Goal: Task Accomplishment & Management: Complete application form

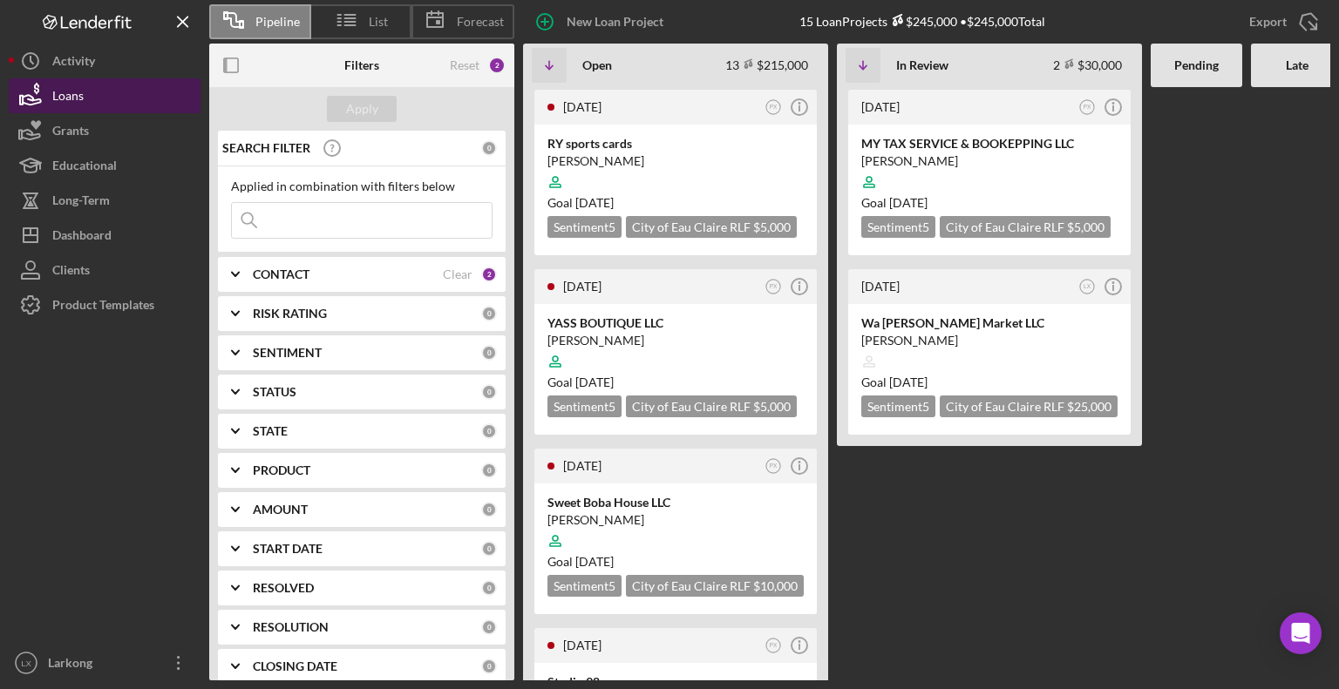
click at [73, 87] on div "Loans" at bounding box center [67, 97] width 31 height 39
click at [863, 599] on Review "[DATE] PX Icon/Info MY TAX SERVICE & BOOKEPPING LLC [PERSON_NAME] Goal [DATE] S…" at bounding box center [989, 384] width 305 height 594
click at [879, 653] on Review "[DATE] PX Icon/Info MY TAX SERVICE & BOOKEPPING LLC [PERSON_NAME] Goal [DATE] S…" at bounding box center [989, 384] width 305 height 594
click at [601, 512] on div "[PERSON_NAME]" at bounding box center [675, 520] width 256 height 17
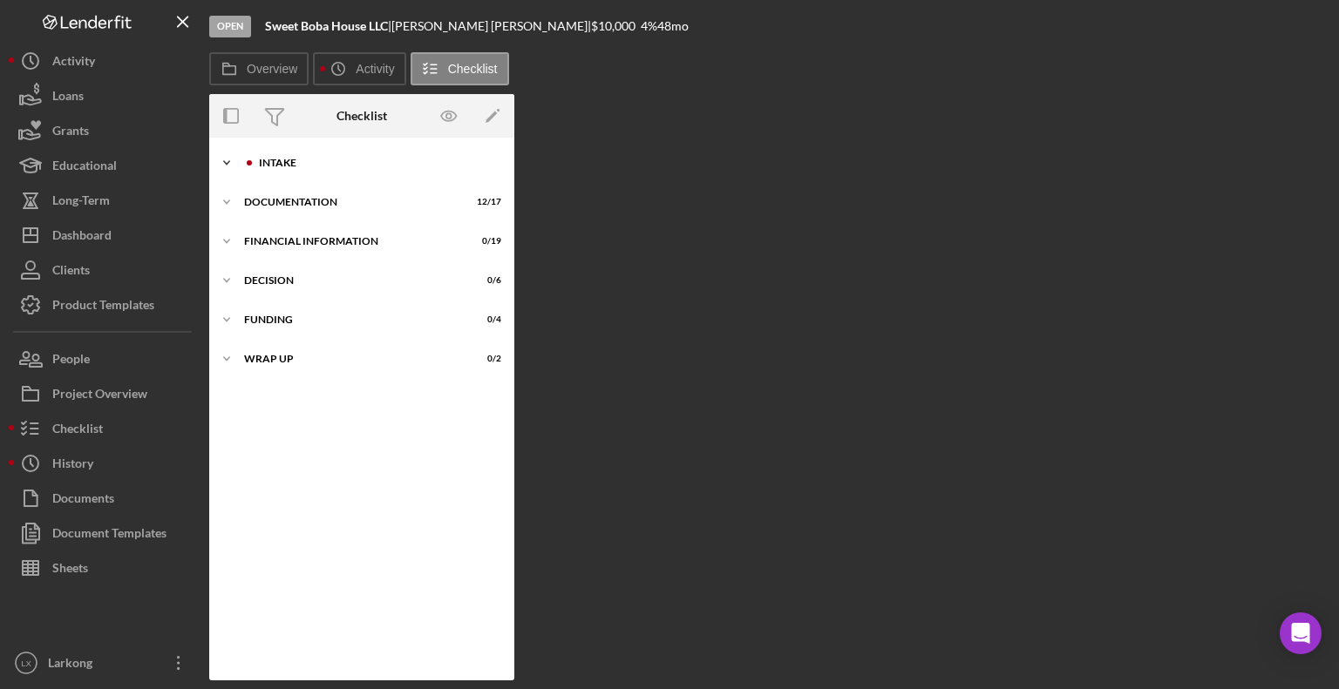
click at [287, 162] on div "Intake" at bounding box center [376, 163] width 234 height 10
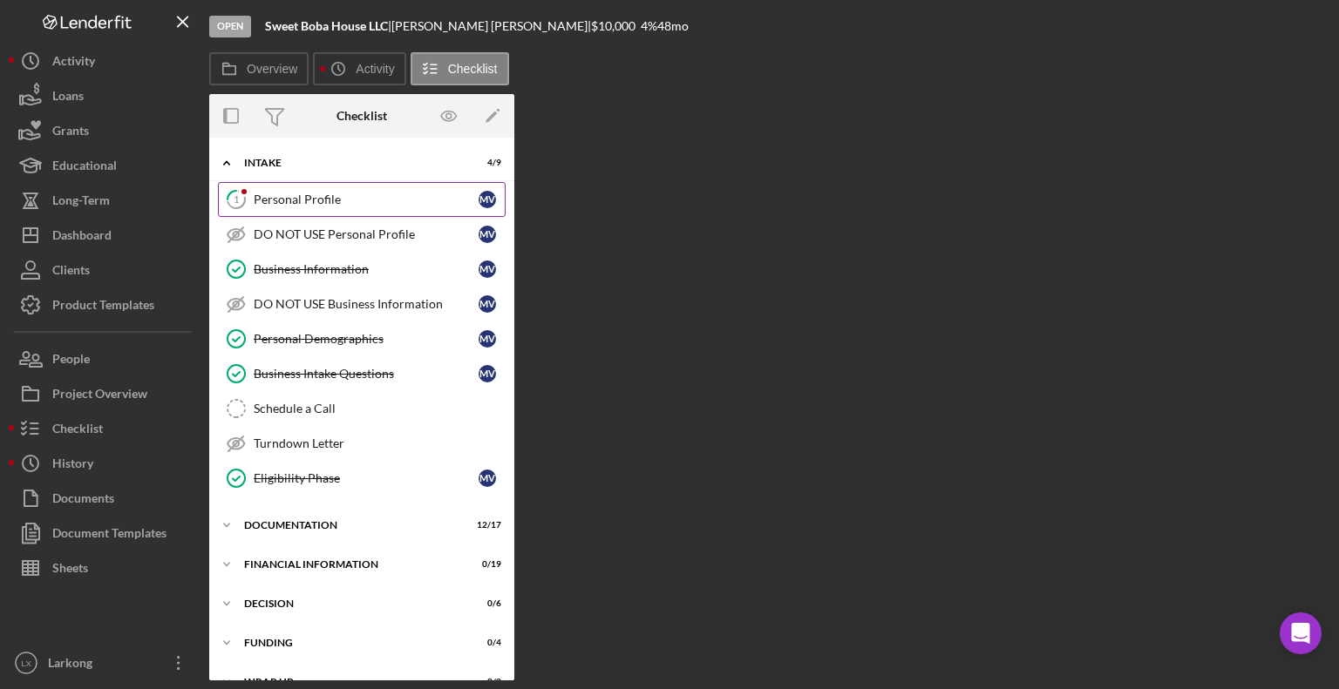
click at [292, 198] on div "Personal Profile" at bounding box center [366, 200] width 225 height 14
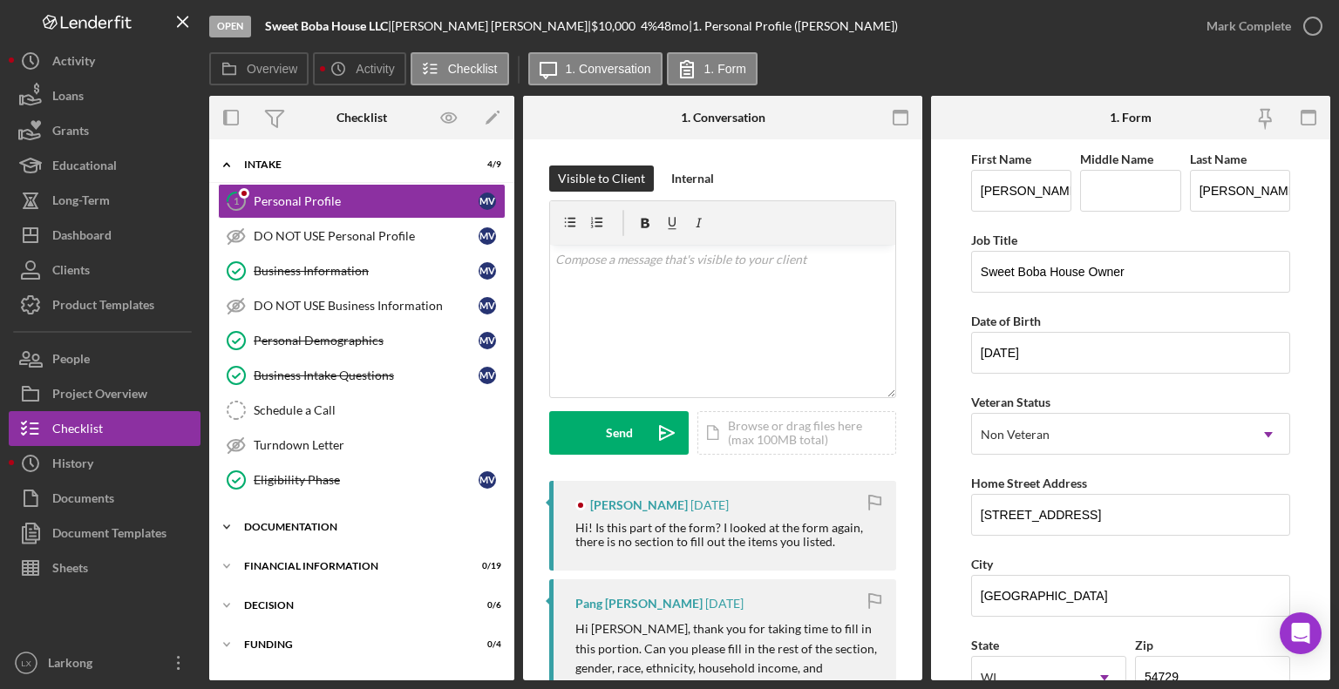
click at [343, 522] on div "Documentation" at bounding box center [368, 527] width 248 height 10
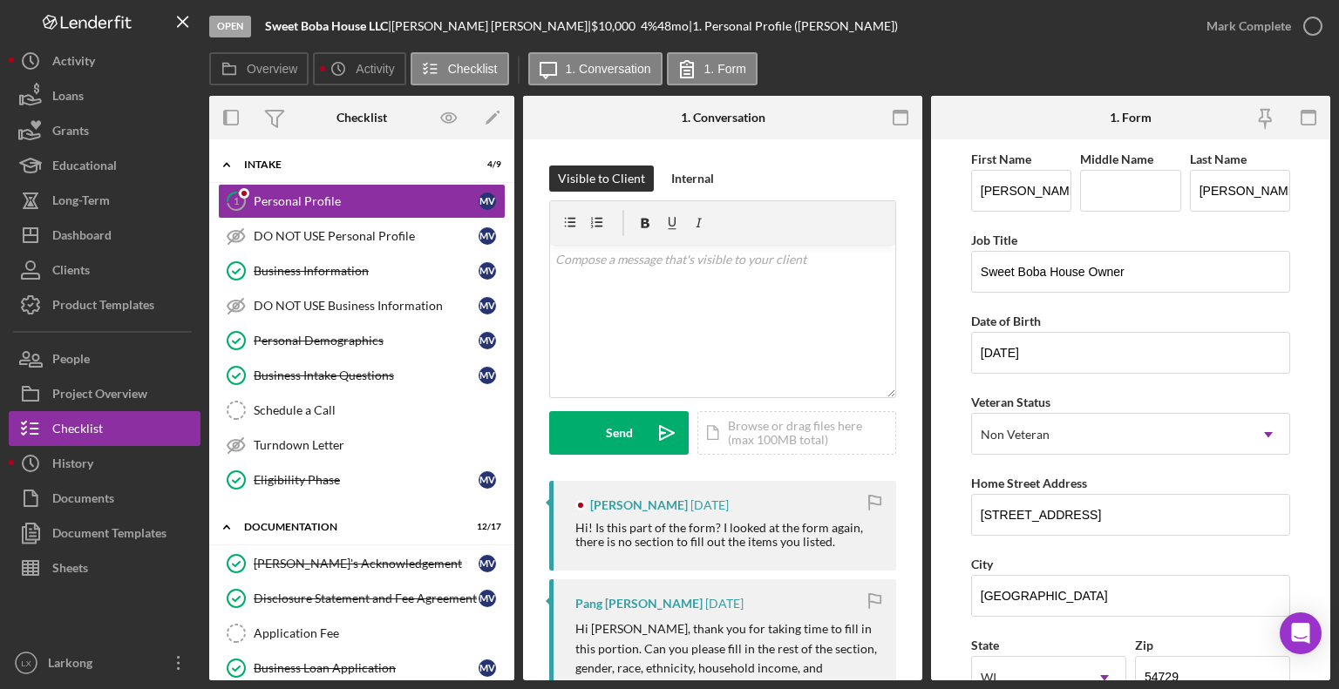
drag, startPoint x: 923, startPoint y: 309, endPoint x: 923, endPoint y: 343, distance: 33.1
click at [923, 343] on div "Overview Internal Workflow Stage Open Icon/Dropdown Arrow Archive (can unarchiv…" at bounding box center [769, 388] width 1121 height 585
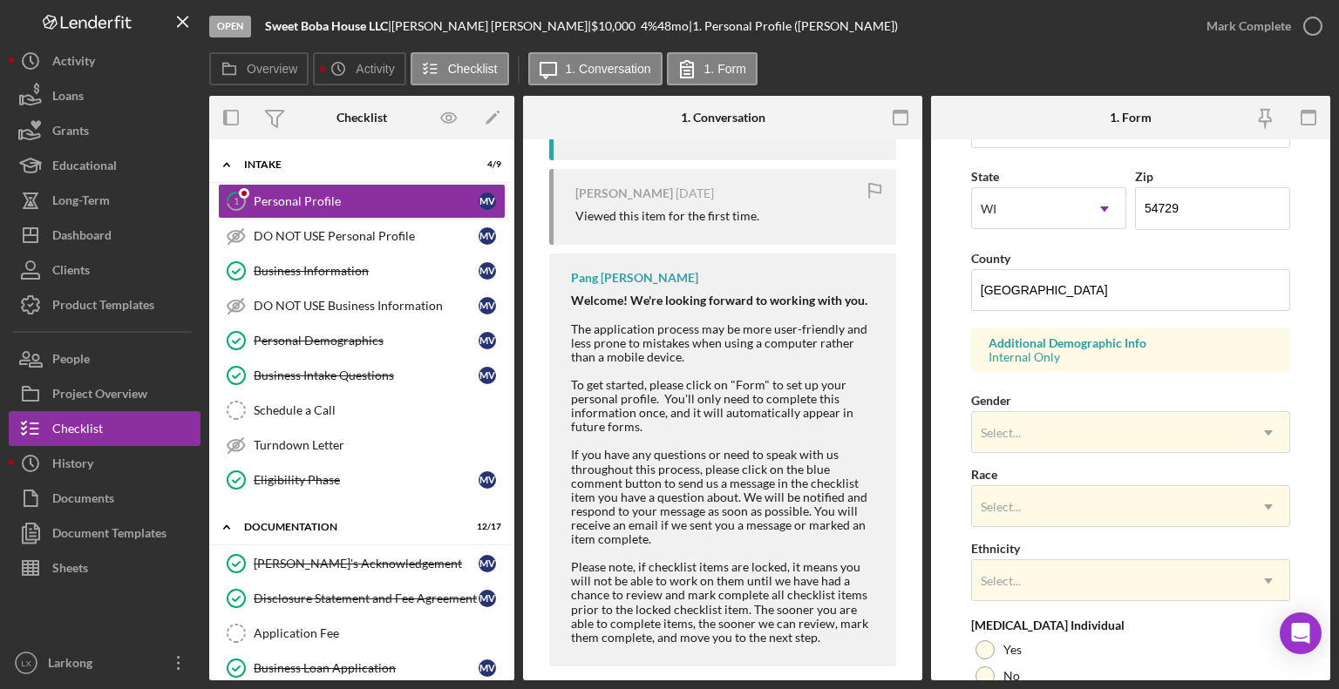
scroll to position [466, 0]
click at [1273, 438] on icon "Icon/Dropdown Arrow" at bounding box center [1268, 436] width 42 height 42
drag, startPoint x: 1155, startPoint y: 543, endPoint x: 1255, endPoint y: 431, distance: 150.0
click at [1255, 431] on icon "Icon/Dropdown Arrow" at bounding box center [1268, 436] width 42 height 42
drag, startPoint x: 1148, startPoint y: 513, endPoint x: 1266, endPoint y: 435, distance: 142.1
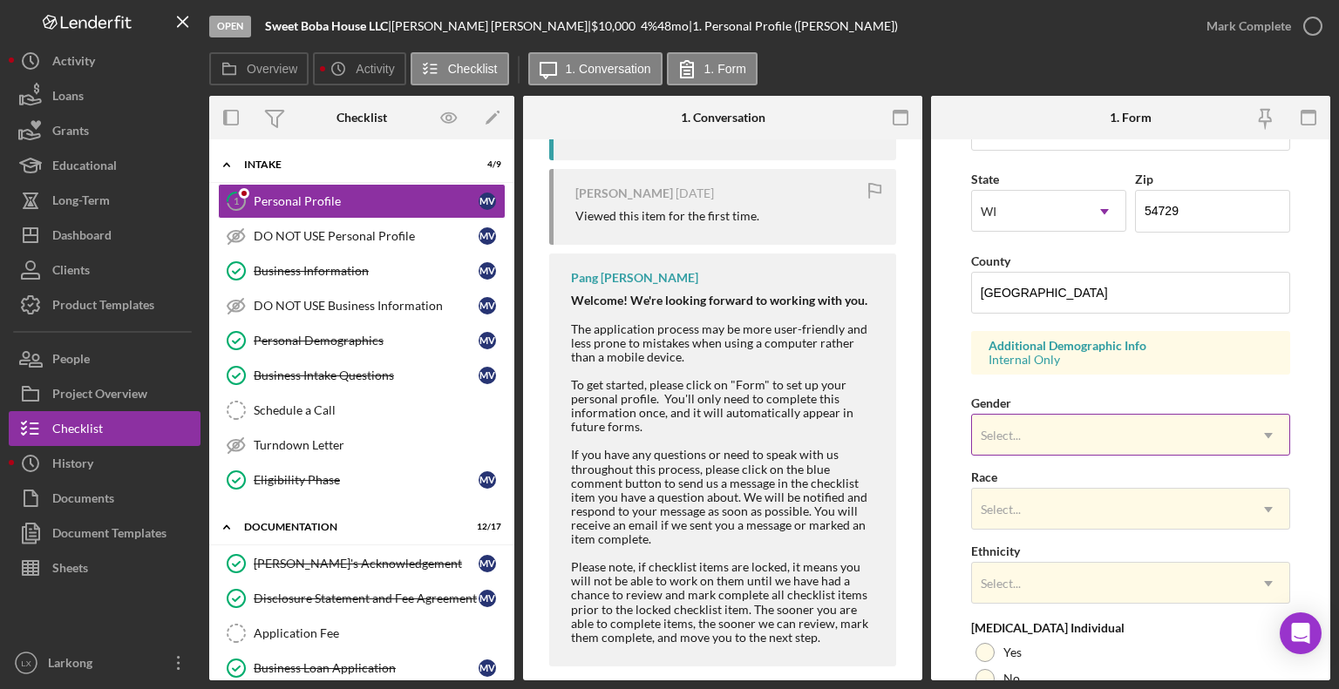
click at [1266, 435] on icon "Icon/Dropdown Arrow" at bounding box center [1268, 436] width 42 height 42
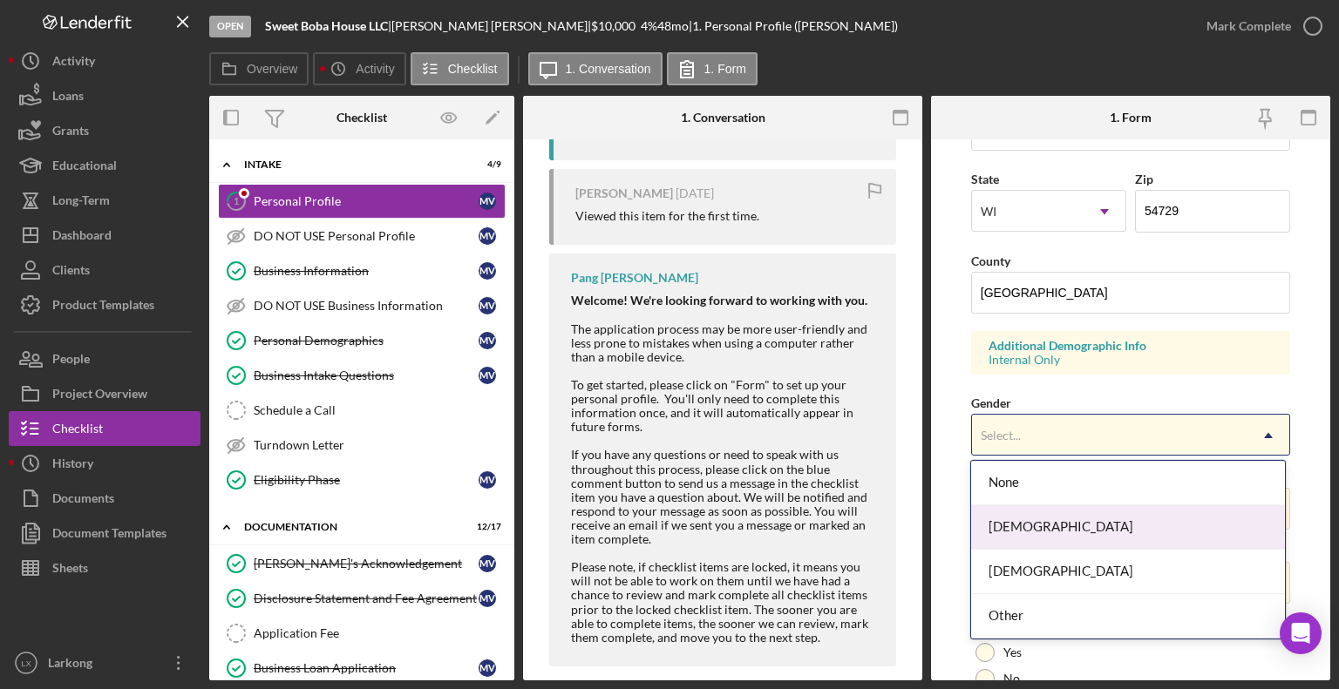
click at [1188, 519] on div "[DEMOGRAPHIC_DATA]" at bounding box center [1128, 528] width 314 height 44
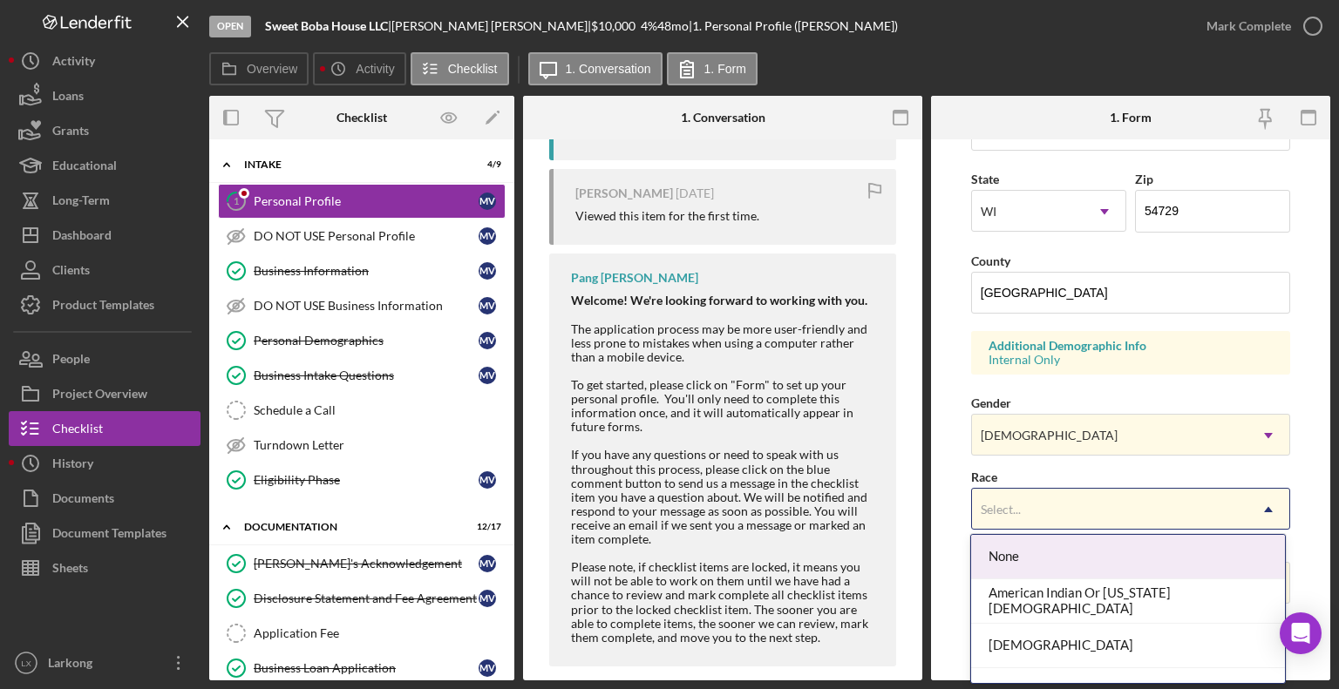
click at [1211, 499] on div "Select..." at bounding box center [1109, 510] width 275 height 40
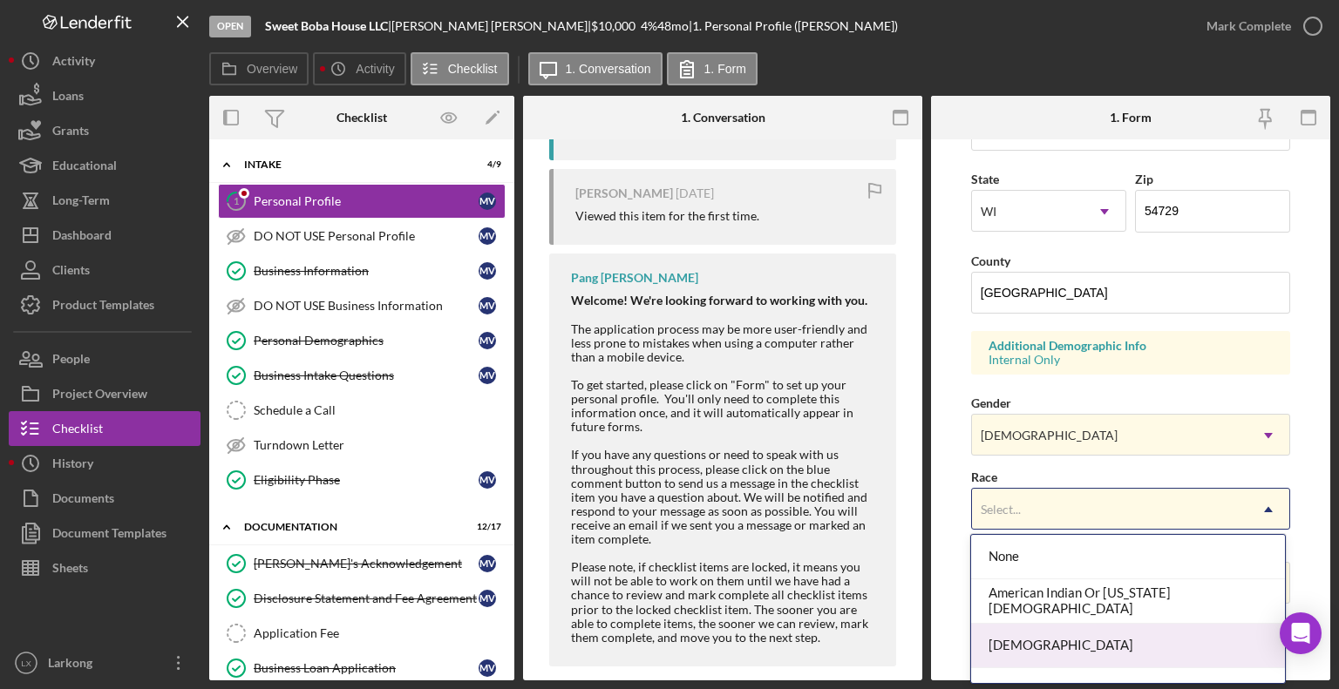
click at [1117, 641] on div "[DEMOGRAPHIC_DATA]" at bounding box center [1128, 646] width 314 height 44
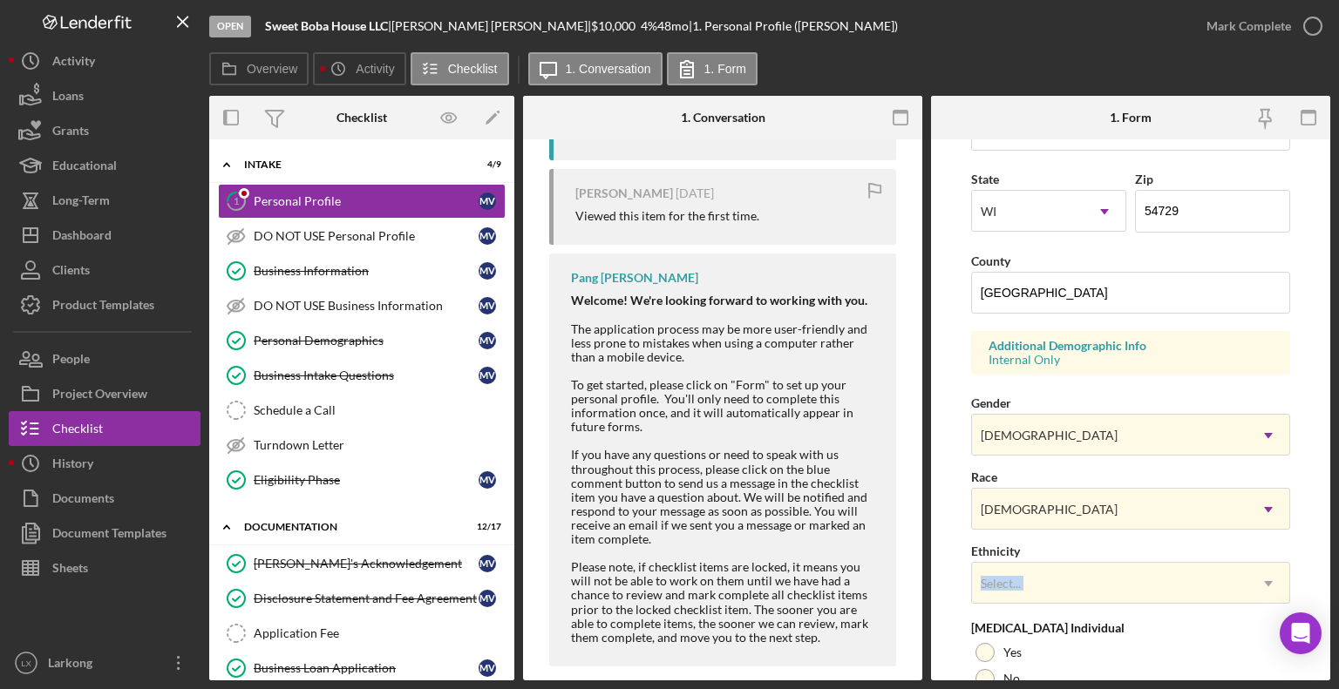
drag, startPoint x: 1333, startPoint y: 540, endPoint x: 1332, endPoint y: 584, distance: 43.6
click at [1332, 584] on div "Open Sweet Boba House LLC | [PERSON_NAME] | $10,000 $10,000 4 % 48 mo | 1. Pers…" at bounding box center [669, 344] width 1339 height 689
drag, startPoint x: 1332, startPoint y: 487, endPoint x: 1334, endPoint y: 550, distance: 62.8
click at [1334, 550] on div "Open Sweet Boba House LLC | [PERSON_NAME] | $10,000 $10,000 4 % 48 mo | 1. Pers…" at bounding box center [669, 344] width 1339 height 689
click at [1264, 577] on icon "Icon/Dropdown Arrow" at bounding box center [1268, 584] width 42 height 42
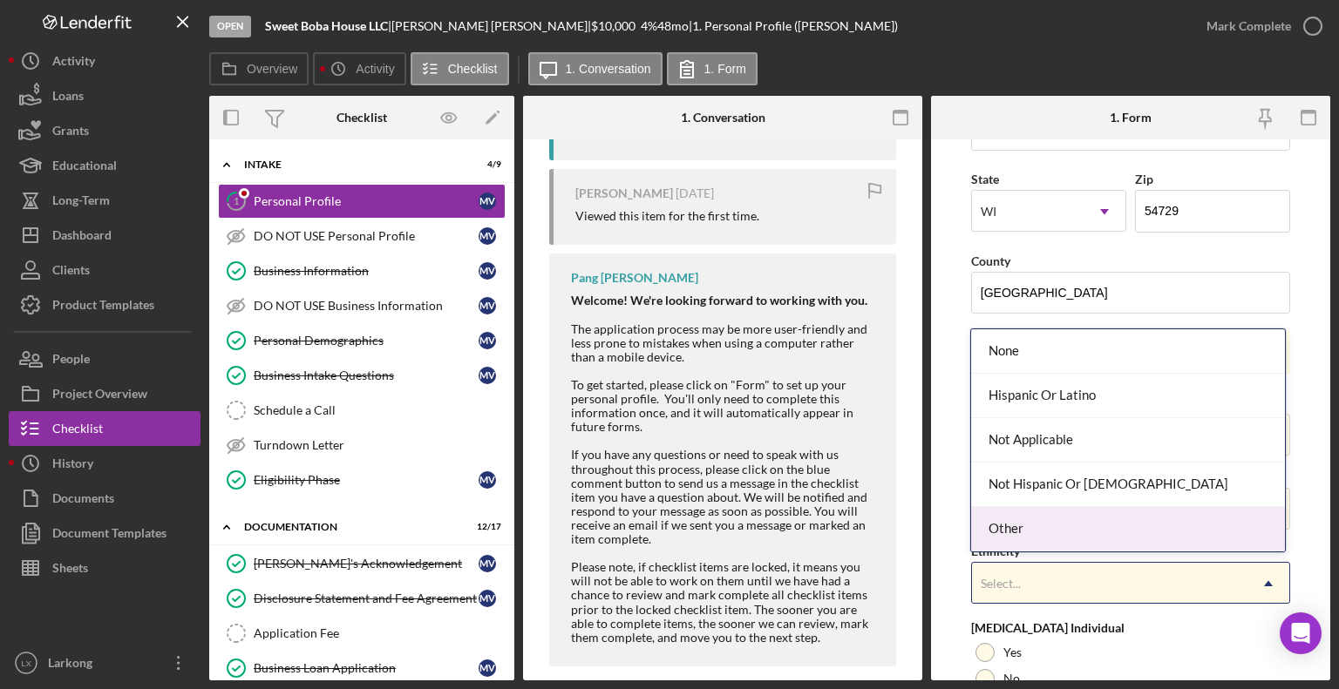
click at [1086, 527] on div "Other" at bounding box center [1128, 529] width 314 height 44
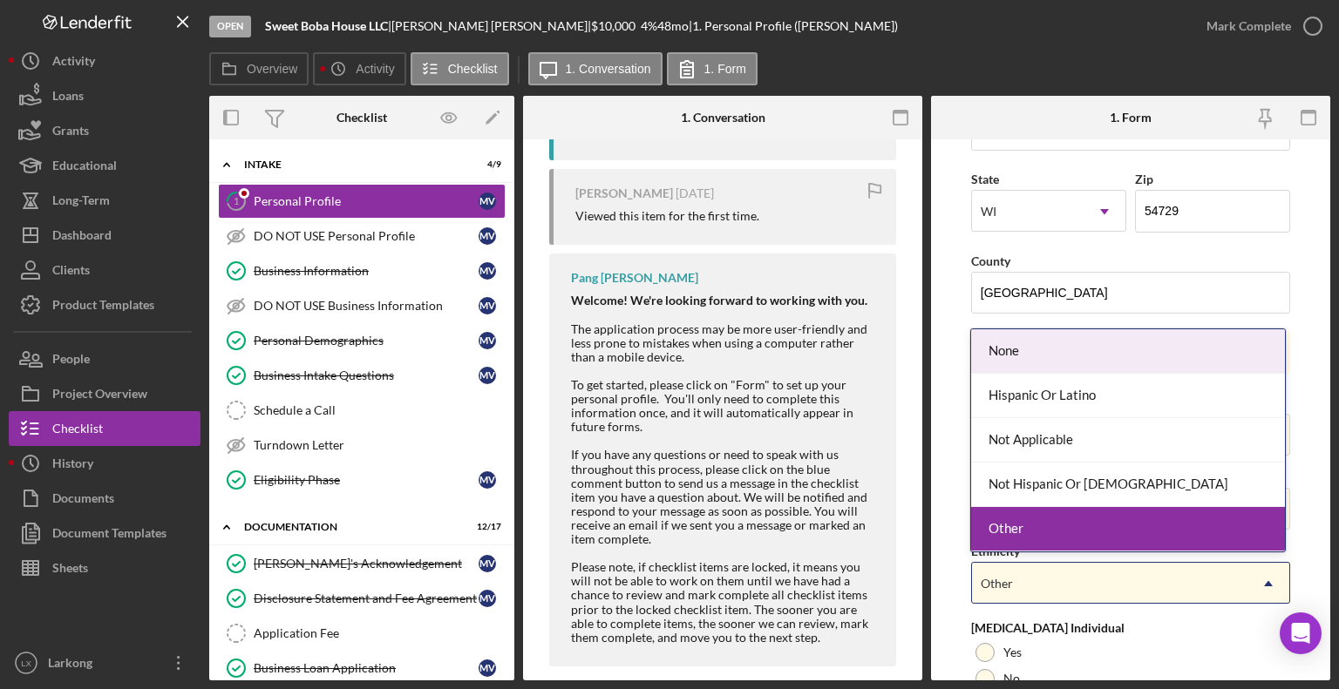
click at [1046, 578] on div "Other" at bounding box center [1109, 584] width 275 height 40
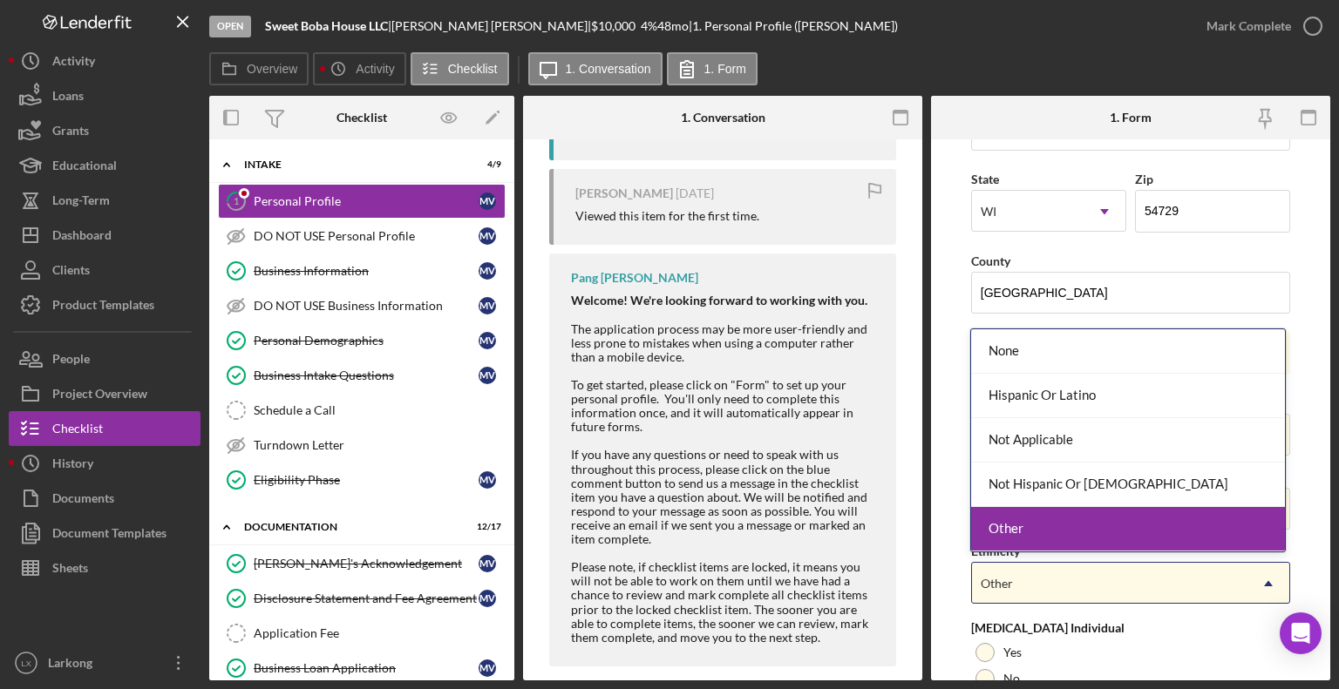
click at [1059, 527] on div "Other" at bounding box center [1128, 529] width 314 height 44
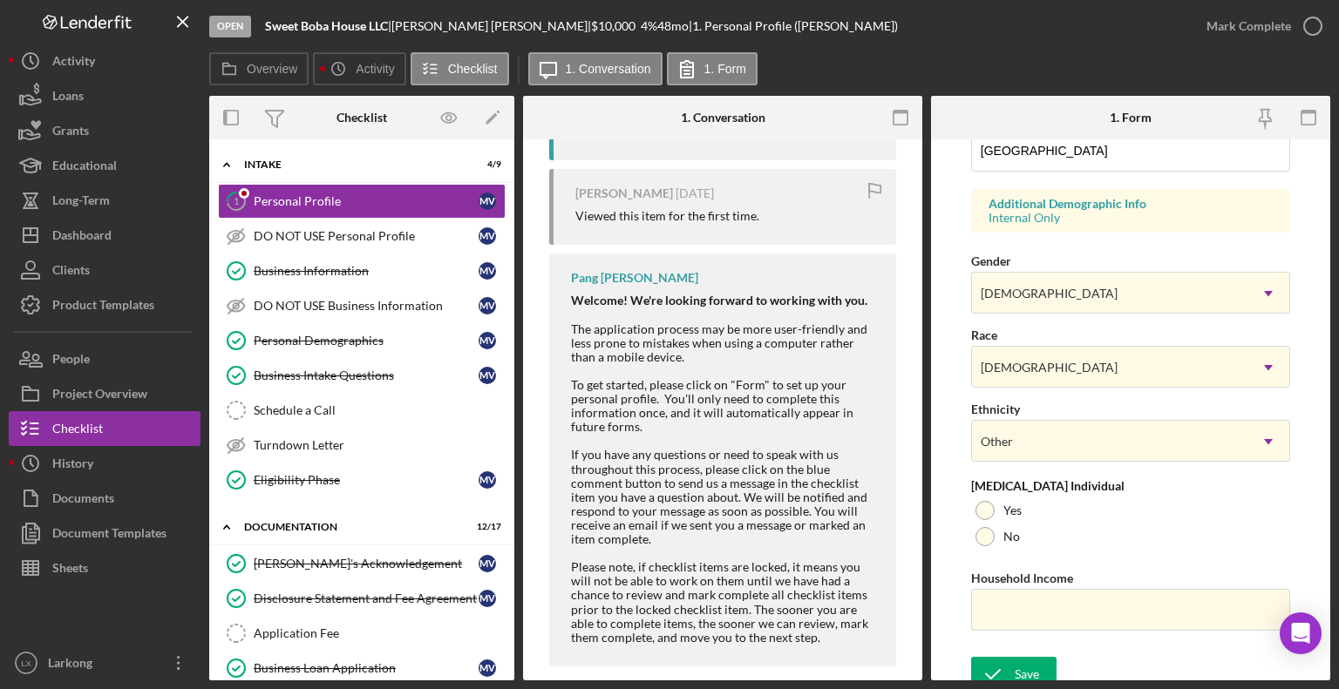
scroll to position [619, 0]
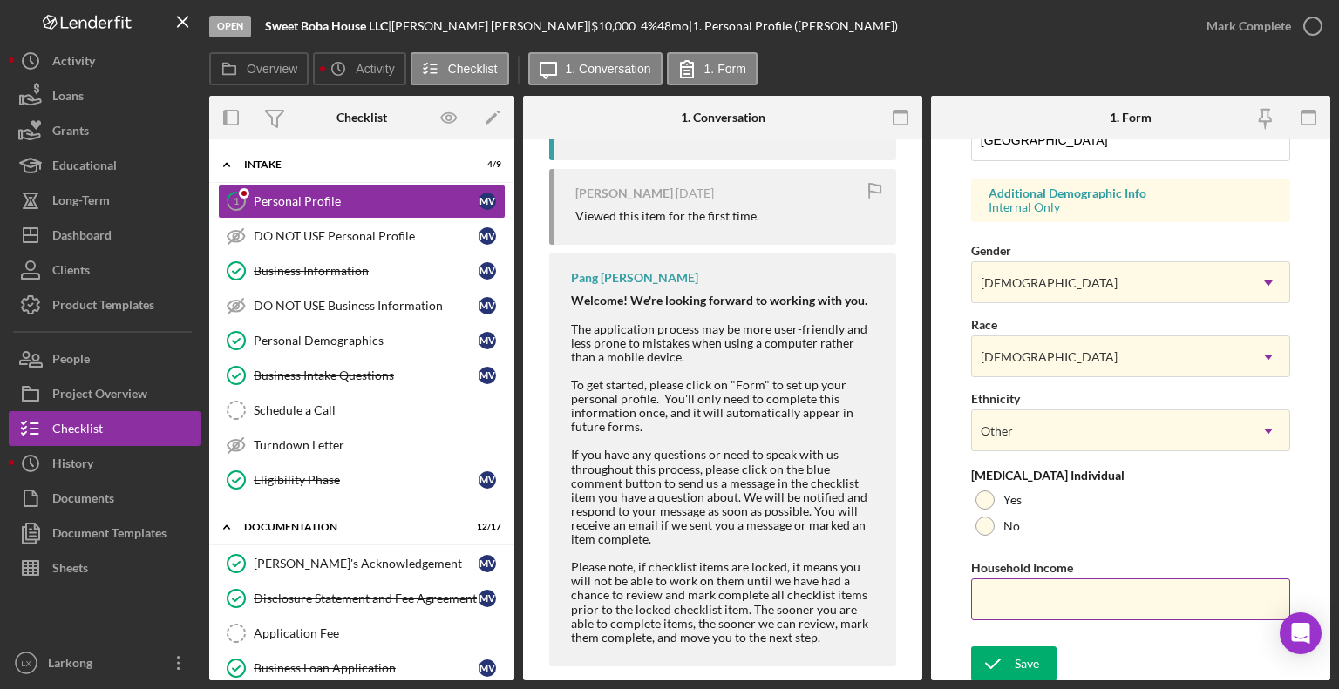
click at [1008, 596] on input "Household Income" at bounding box center [1130, 600] width 319 height 42
click at [1029, 655] on div "Save" at bounding box center [1027, 664] width 24 height 35
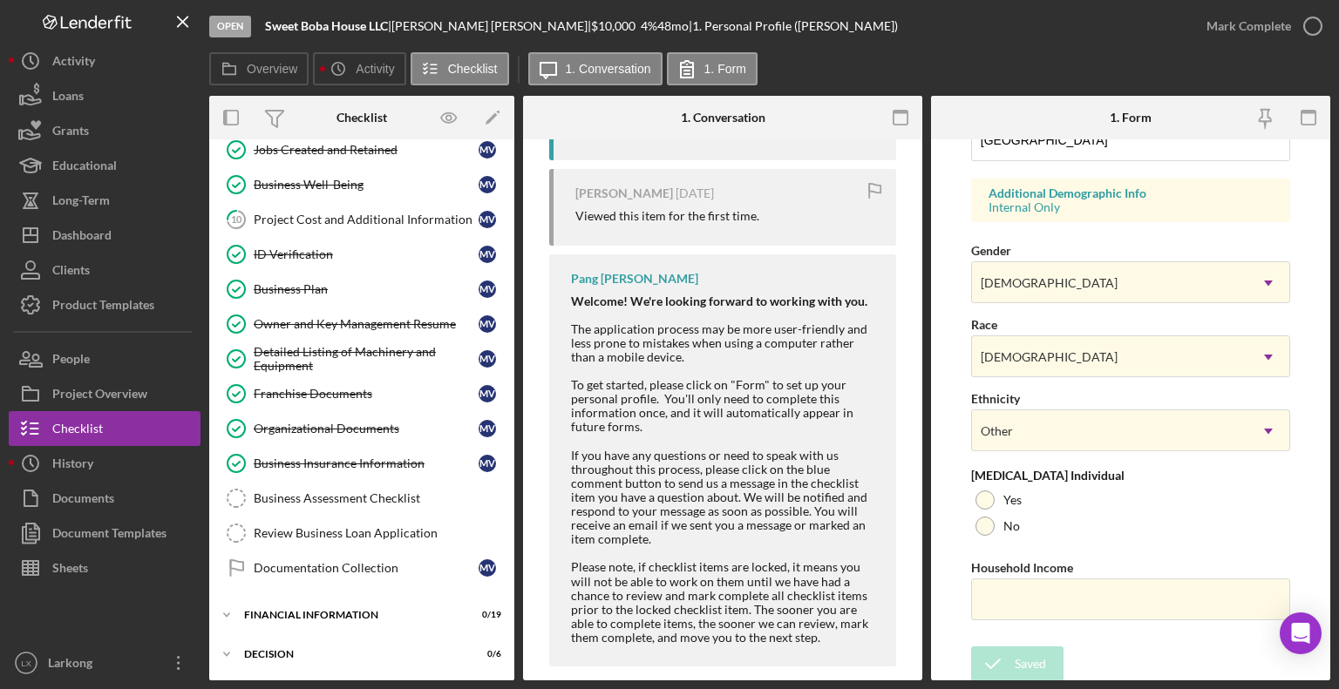
scroll to position [556, 0]
click at [384, 489] on div "Business Assessment Checklist" at bounding box center [379, 496] width 251 height 14
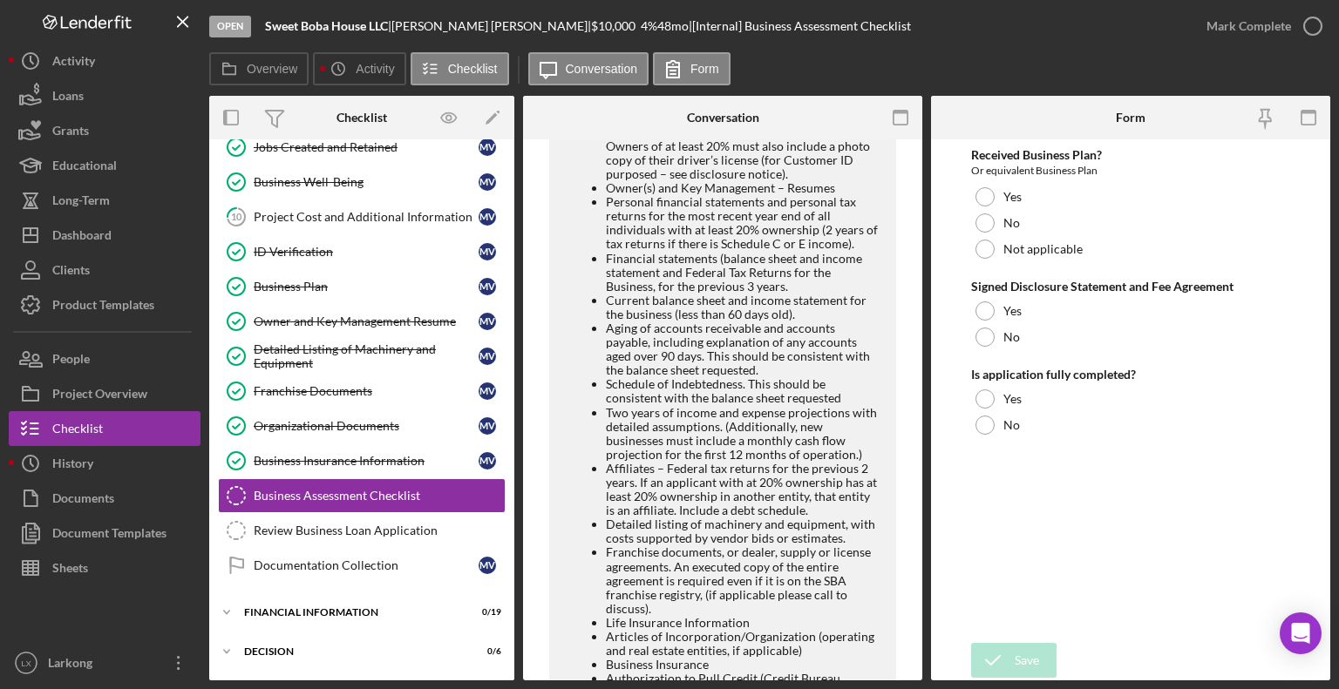
scroll to position [608, 0]
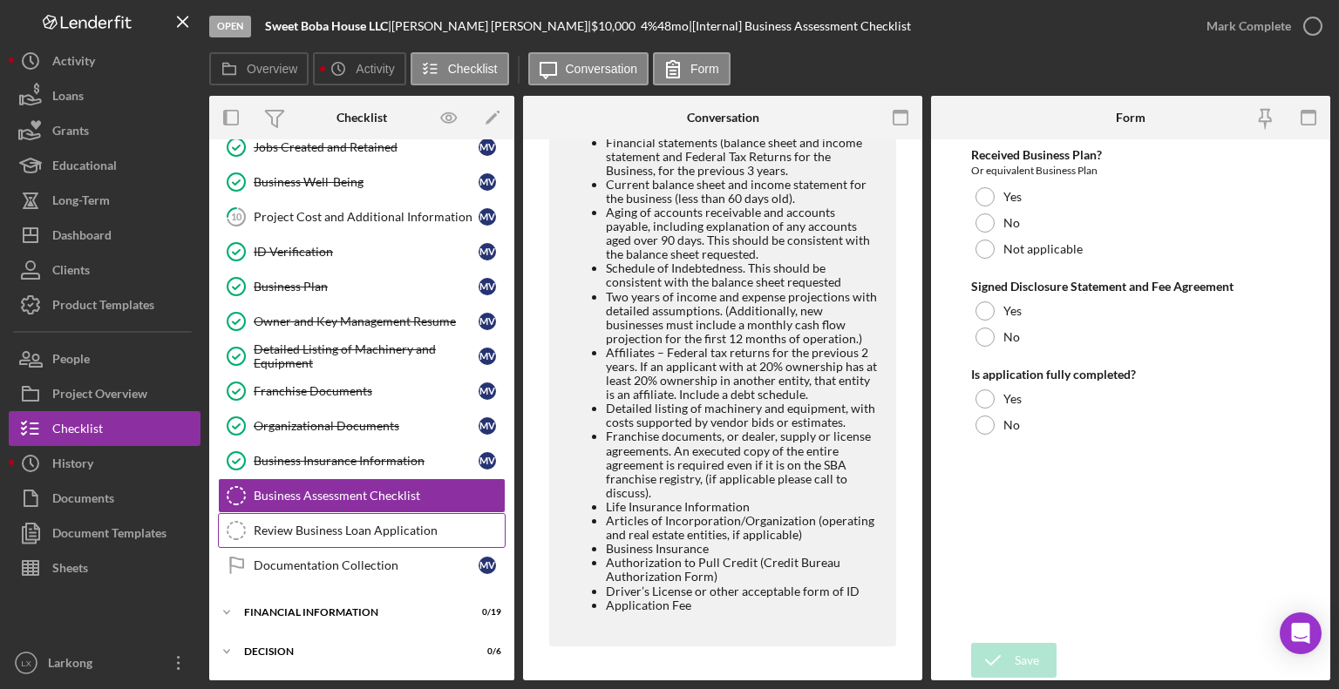
click at [273, 524] on div "Review Business Loan Application" at bounding box center [379, 531] width 251 height 14
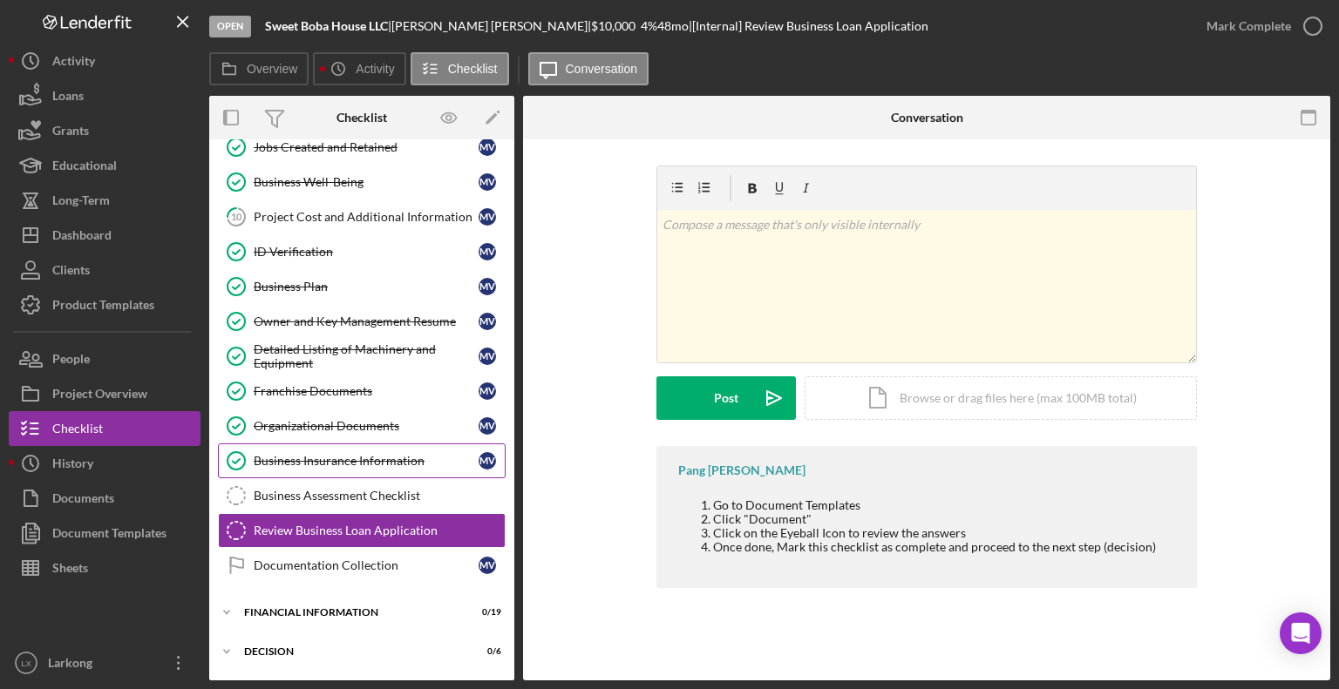
click at [271, 467] on link "Business Insurance Information Business Insurance Information M V" at bounding box center [362, 461] width 288 height 35
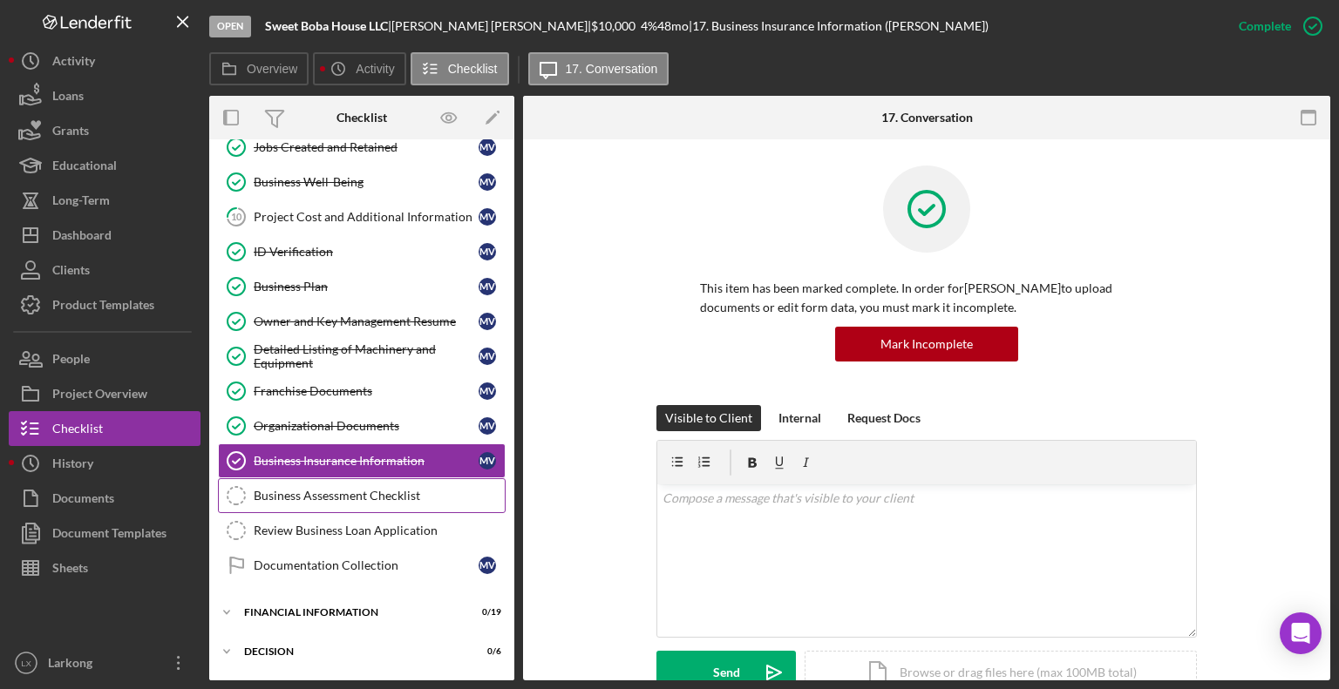
click at [273, 479] on link "Business Assessment Checklist Business Assessment Checklist" at bounding box center [362, 496] width 288 height 35
